Goal: Task Accomplishment & Management: Use online tool/utility

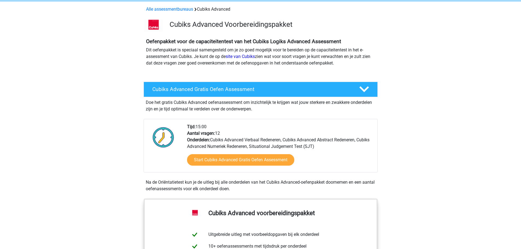
scroll to position [55, 0]
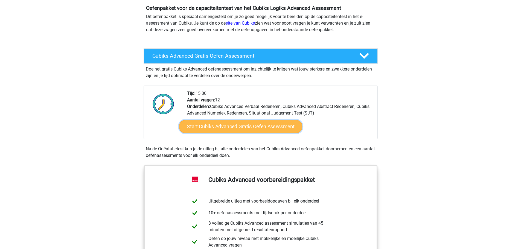
click at [255, 128] on link "Start Cubiks Advanced Gratis Oefen Assessment" at bounding box center [240, 126] width 123 height 13
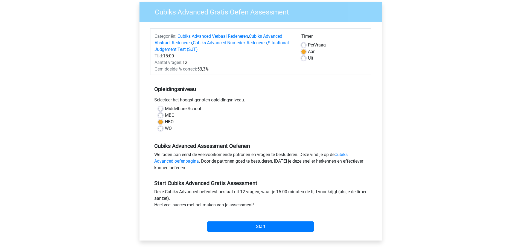
scroll to position [164, 0]
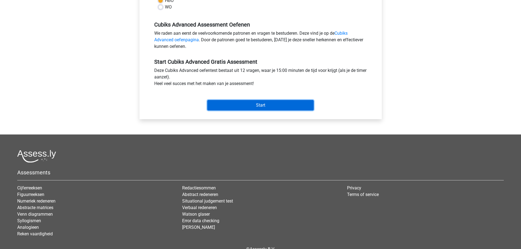
click at [263, 103] on input "Start" at bounding box center [260, 105] width 106 height 10
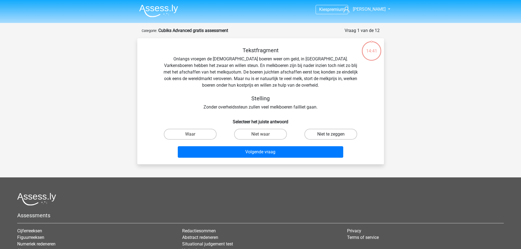
click at [330, 132] on label "Niet te zeggen" at bounding box center [330, 134] width 53 height 11
click at [331, 134] on input "Niet te zeggen" at bounding box center [333, 136] width 4 height 4
radio input "true"
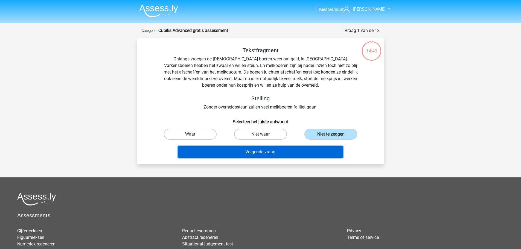
click at [304, 152] on button "Volgende vraag" at bounding box center [260, 151] width 165 height 11
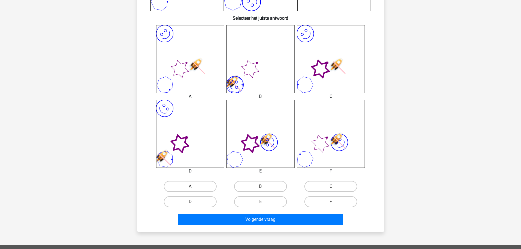
scroll to position [219, 0]
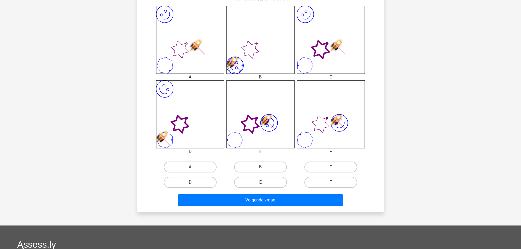
click at [319, 166] on label "C" at bounding box center [330, 167] width 53 height 11
click at [331, 167] on input "C" at bounding box center [333, 169] width 4 height 4
radio input "true"
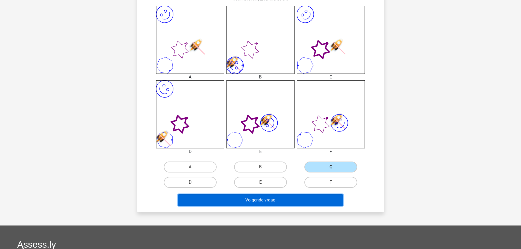
click at [276, 198] on button "Volgende vraag" at bounding box center [260, 199] width 165 height 11
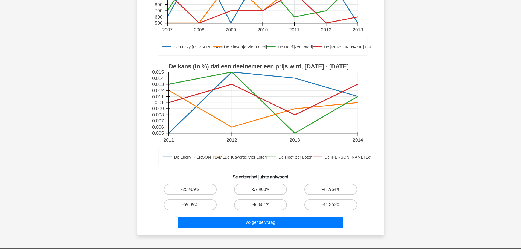
scroll to position [137, 0]
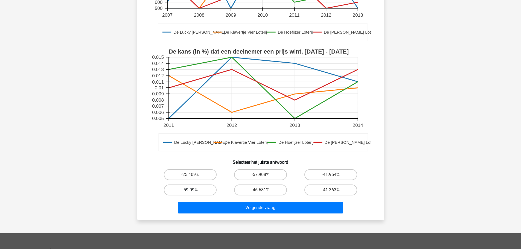
click at [192, 190] on label "-59.09%" at bounding box center [190, 190] width 53 height 11
click at [192, 190] on input "-59.09%" at bounding box center [192, 192] width 4 height 4
radio input "true"
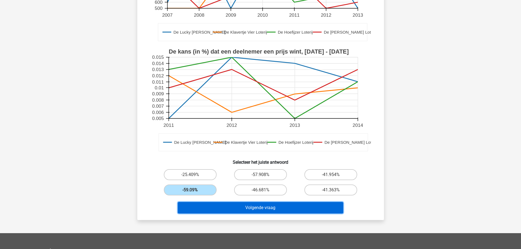
click at [252, 205] on button "Volgende vraag" at bounding box center [260, 207] width 165 height 11
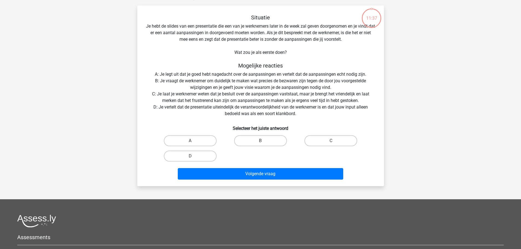
scroll to position [27, 0]
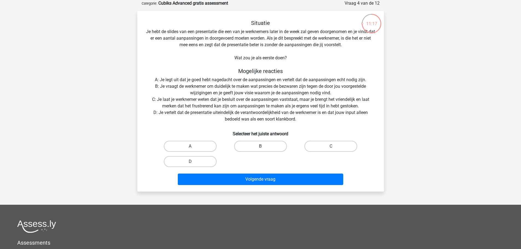
click at [262, 144] on label "B" at bounding box center [260, 146] width 53 height 11
click at [262, 146] on input "B" at bounding box center [262, 148] width 4 height 4
radio input "true"
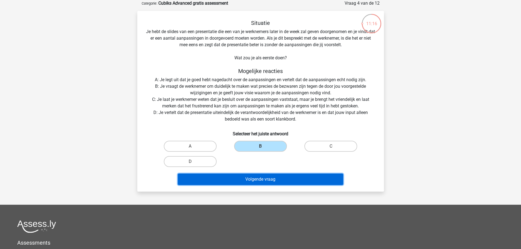
click at [265, 177] on button "Volgende vraag" at bounding box center [260, 179] width 165 height 11
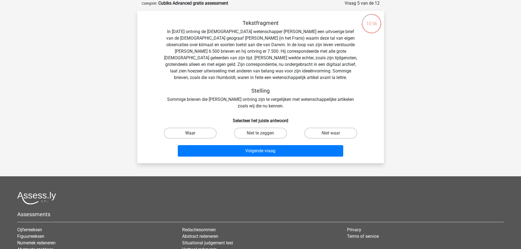
click at [196, 132] on label "Waar" at bounding box center [190, 133] width 53 height 11
click at [194, 133] on input "Waar" at bounding box center [192, 135] width 4 height 4
radio input "true"
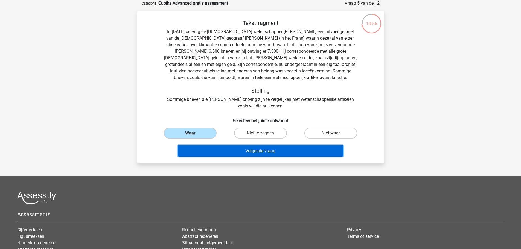
click at [257, 151] on button "Volgende vraag" at bounding box center [260, 150] width 165 height 11
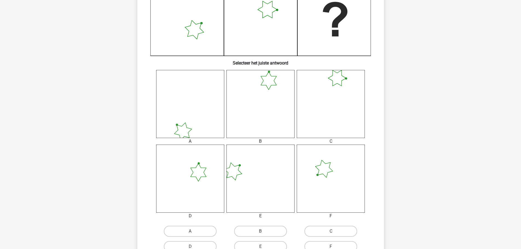
scroll to position [164, 0]
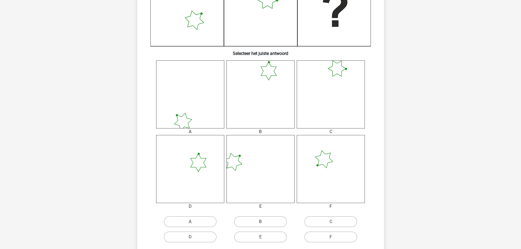
click at [262, 223] on input "B" at bounding box center [262, 224] width 4 height 4
radio input "true"
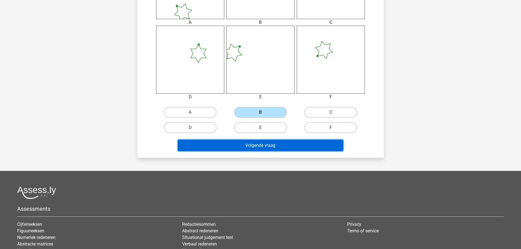
click at [291, 143] on button "Volgende vraag" at bounding box center [260, 145] width 165 height 11
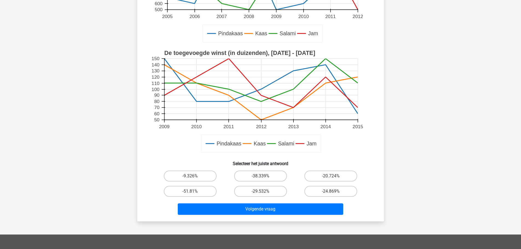
scroll to position [137, 0]
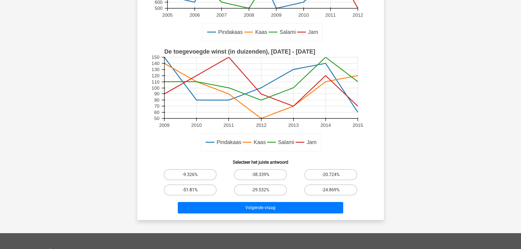
click at [194, 193] on label "-51.81%" at bounding box center [190, 190] width 53 height 11
click at [194, 193] on input "-51.81%" at bounding box center [192, 192] width 4 height 4
radio input "true"
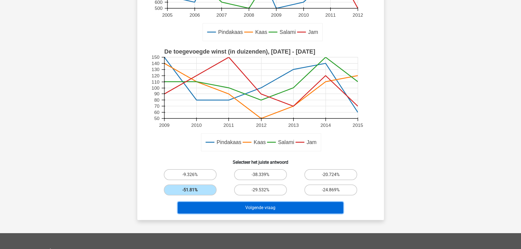
click at [270, 207] on button "Volgende vraag" at bounding box center [260, 207] width 165 height 11
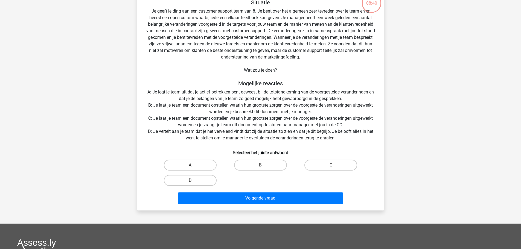
scroll to position [27, 0]
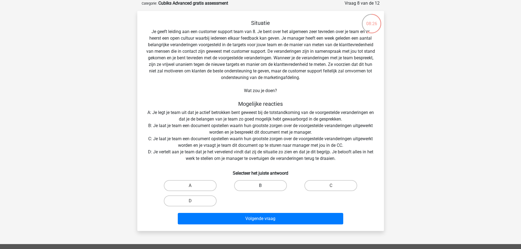
click at [260, 184] on label "B" at bounding box center [260, 185] width 53 height 11
click at [260, 186] on input "B" at bounding box center [262, 188] width 4 height 4
radio input "true"
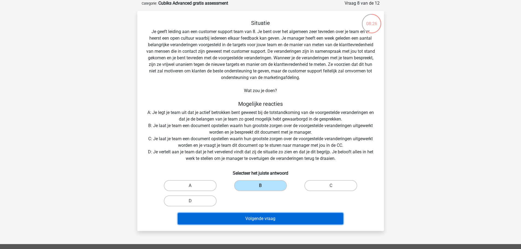
click at [270, 219] on button "Volgende vraag" at bounding box center [260, 218] width 165 height 11
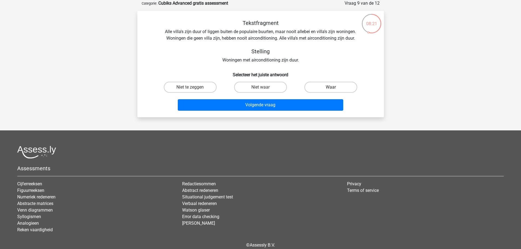
click at [329, 85] on label "Waar" at bounding box center [330, 87] width 53 height 11
click at [331, 87] on input "Waar" at bounding box center [333, 89] width 4 height 4
radio input "true"
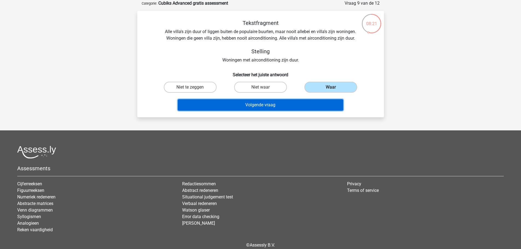
click at [287, 104] on button "Volgende vraag" at bounding box center [260, 104] width 165 height 11
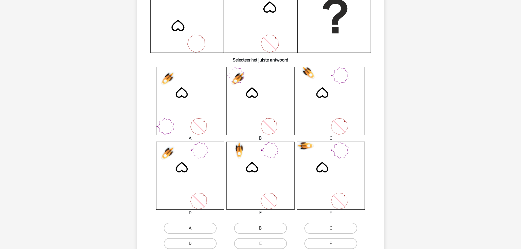
scroll to position [164, 0]
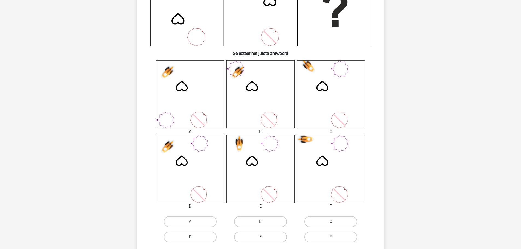
click at [198, 237] on label "D" at bounding box center [190, 237] width 53 height 11
click at [194, 237] on input "D" at bounding box center [192, 239] width 4 height 4
radio input "true"
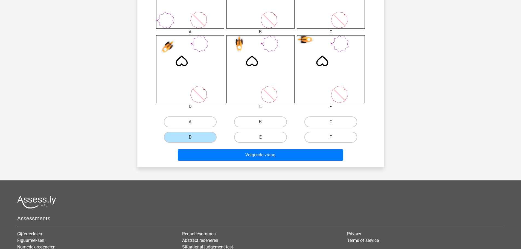
scroll to position [273, 0]
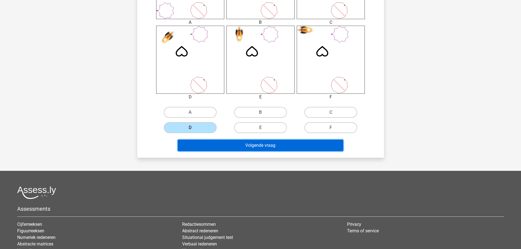
click at [266, 147] on button "Volgende vraag" at bounding box center [260, 145] width 165 height 11
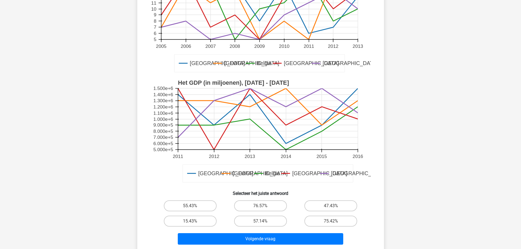
scroll to position [109, 0]
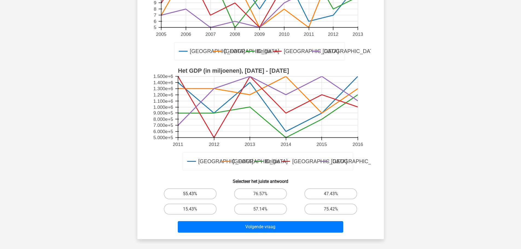
click at [201, 192] on label "55.43%" at bounding box center [190, 193] width 53 height 11
click at [194, 194] on input "55.43%" at bounding box center [192, 196] width 4 height 4
radio input "true"
click at [200, 207] on label "15.43%" at bounding box center [190, 209] width 53 height 11
click at [194, 209] on input "15.43%" at bounding box center [192, 211] width 4 height 4
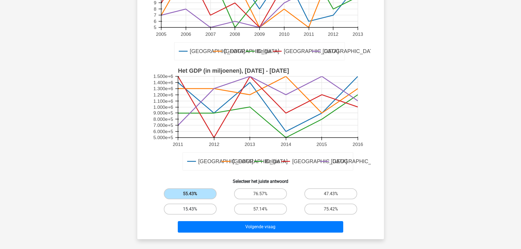
radio input "true"
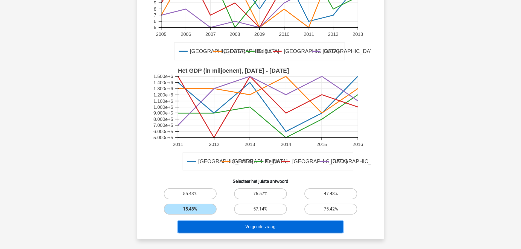
click at [248, 225] on button "Volgende vraag" at bounding box center [260, 226] width 165 height 11
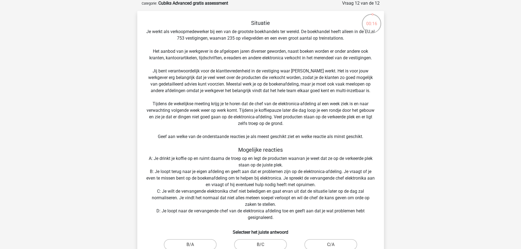
scroll to position [55, 0]
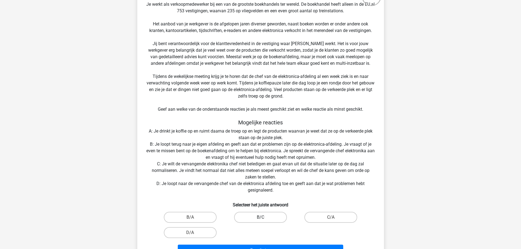
click at [260, 215] on label "B/C" at bounding box center [260, 217] width 53 height 11
click at [260, 217] on input "B/C" at bounding box center [262, 219] width 4 height 4
radio input "true"
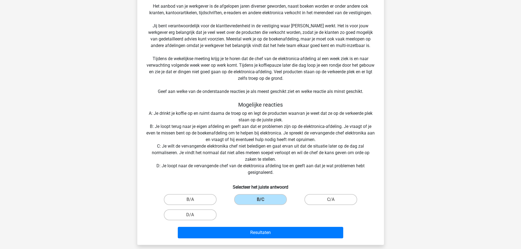
scroll to position [109, 0]
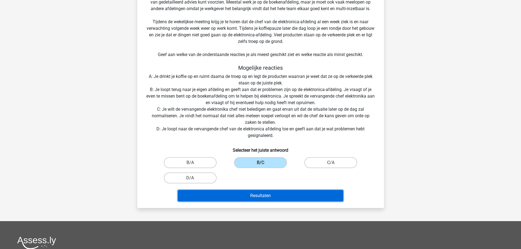
click at [266, 195] on button "Resultaten" at bounding box center [260, 195] width 165 height 11
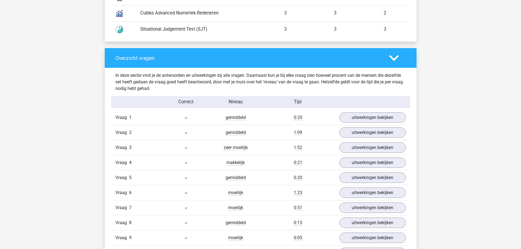
scroll to position [656, 0]
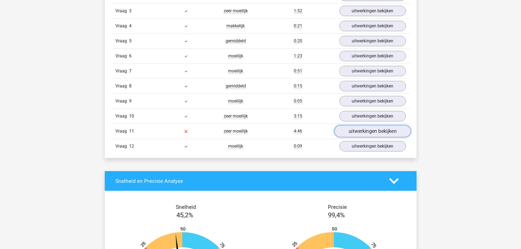
click at [352, 129] on link "uitwerkingen bekijken" at bounding box center [372, 131] width 76 height 12
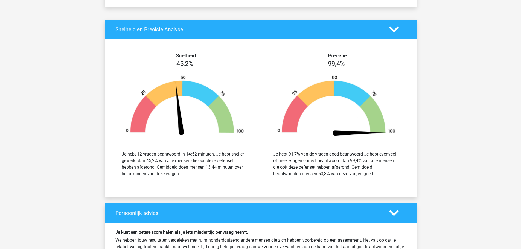
scroll to position [1394, 0]
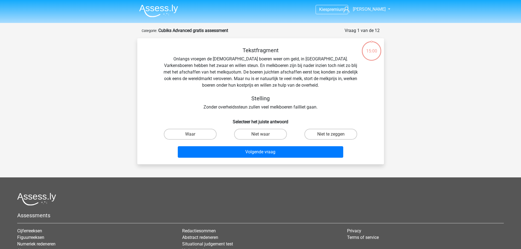
scroll to position [61, 0]
